Goal: Find specific page/section: Find specific page/section

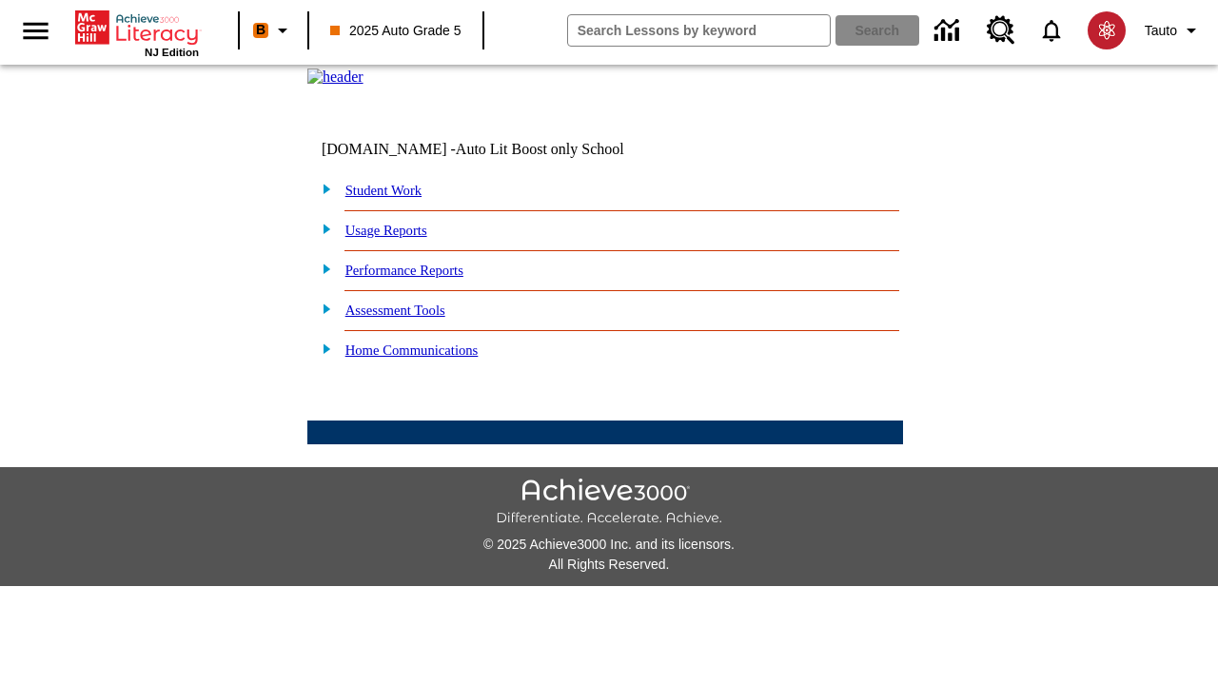
click at [395, 198] on link "Student Work" at bounding box center [383, 190] width 76 height 15
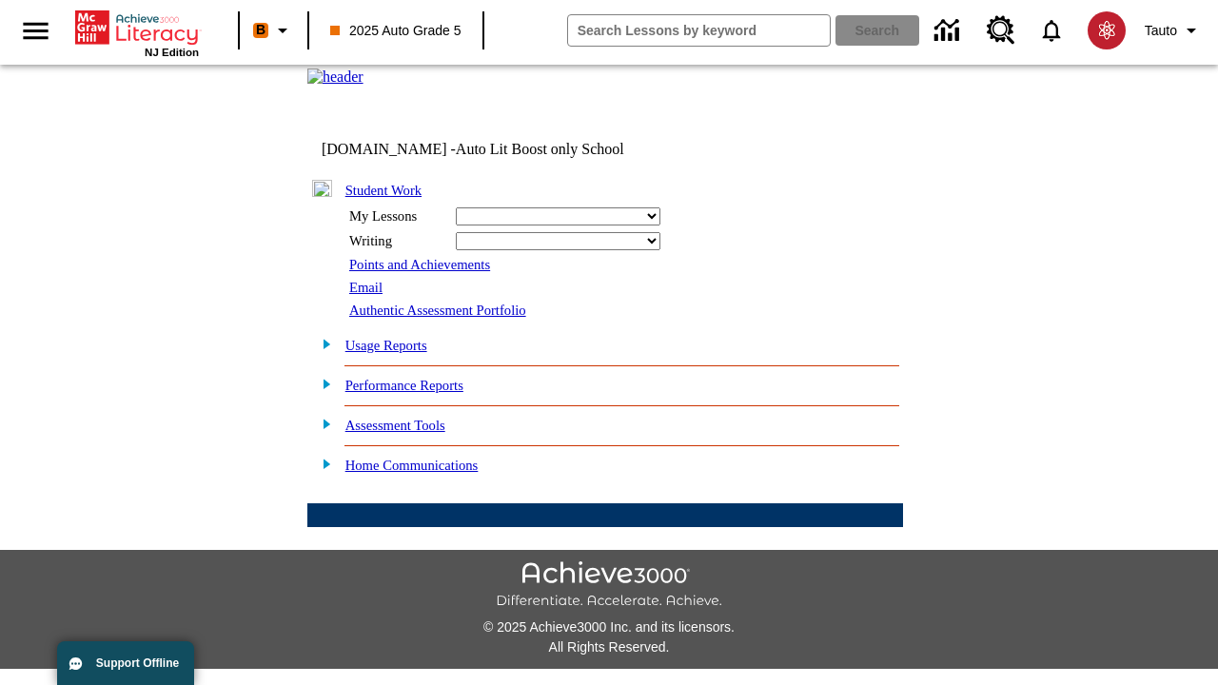
select select "/options/reports/?report_id=24&atype=14&section=2"
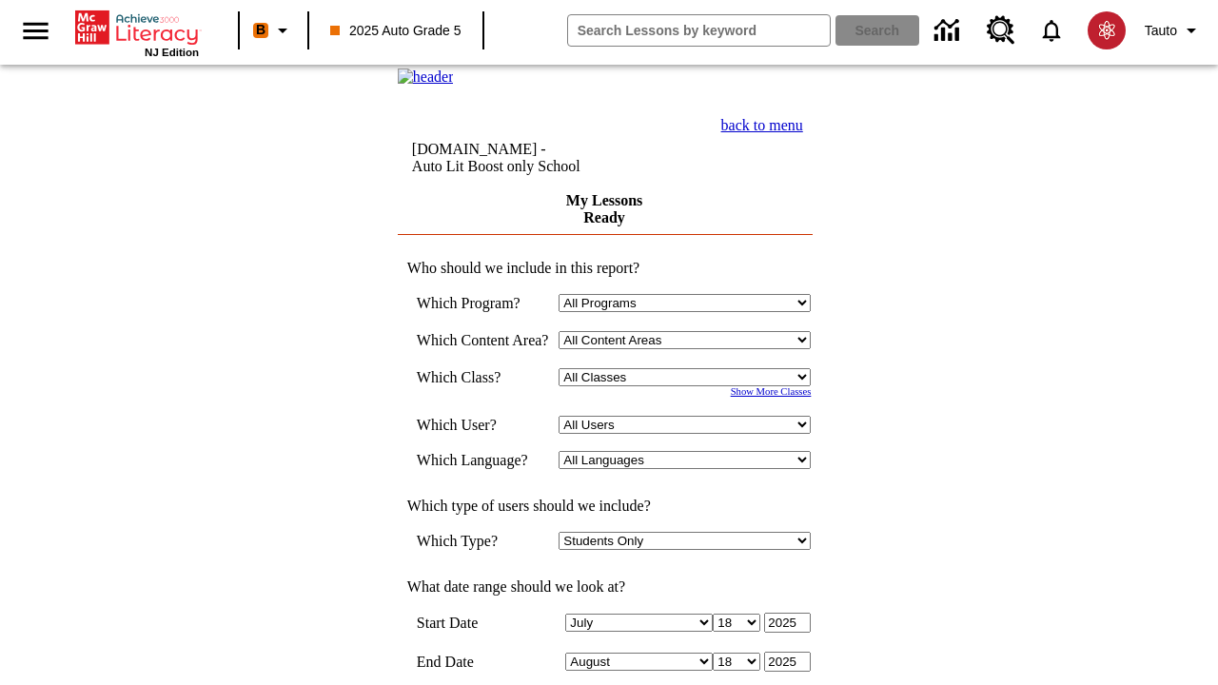
scroll to position [497, 0]
